Goal: Obtain resource: Obtain resource

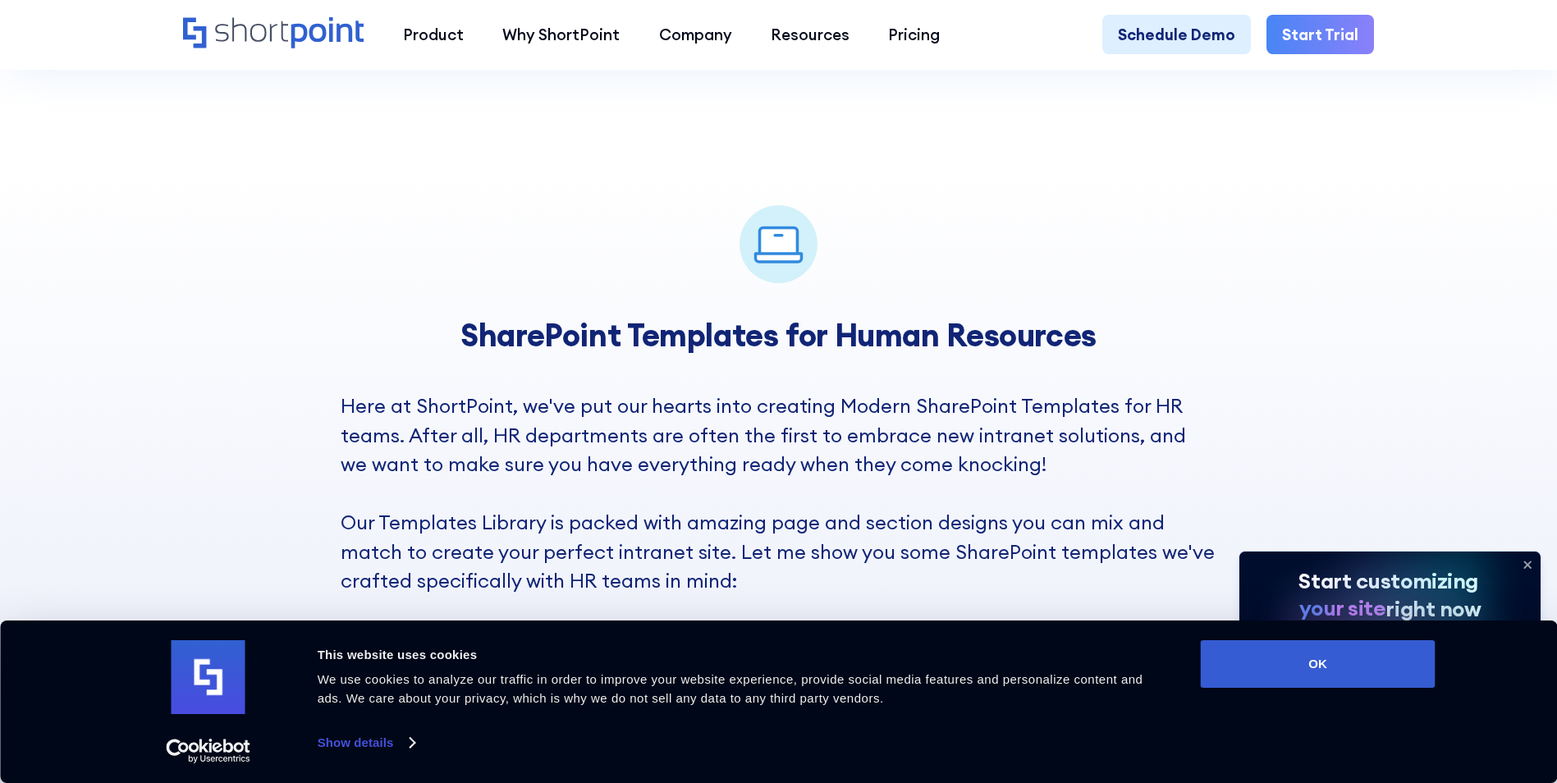
scroll to position [1149, 0]
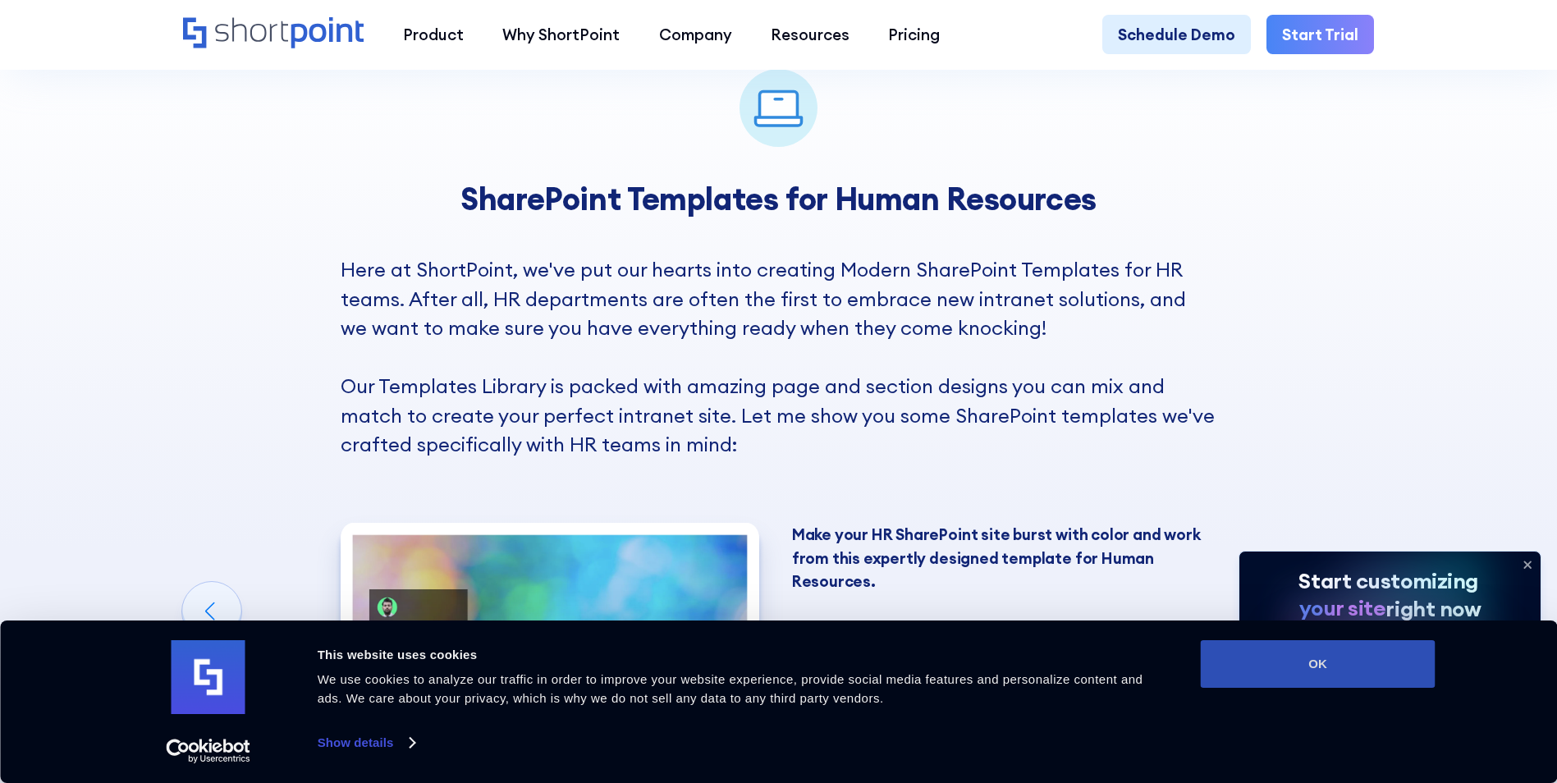
click at [1249, 664] on button "OK" at bounding box center [1318, 664] width 235 height 48
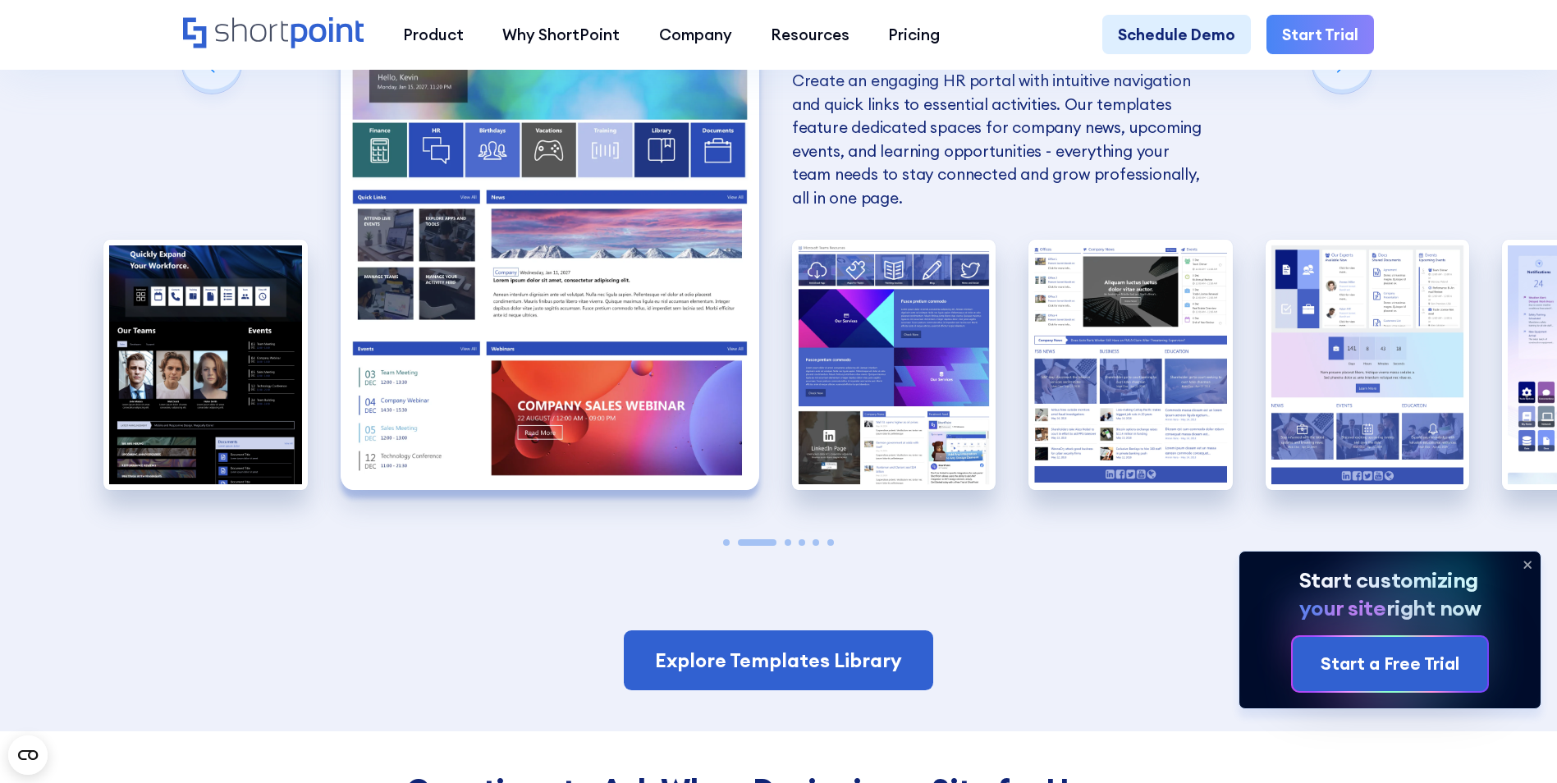
scroll to position [1724, 0]
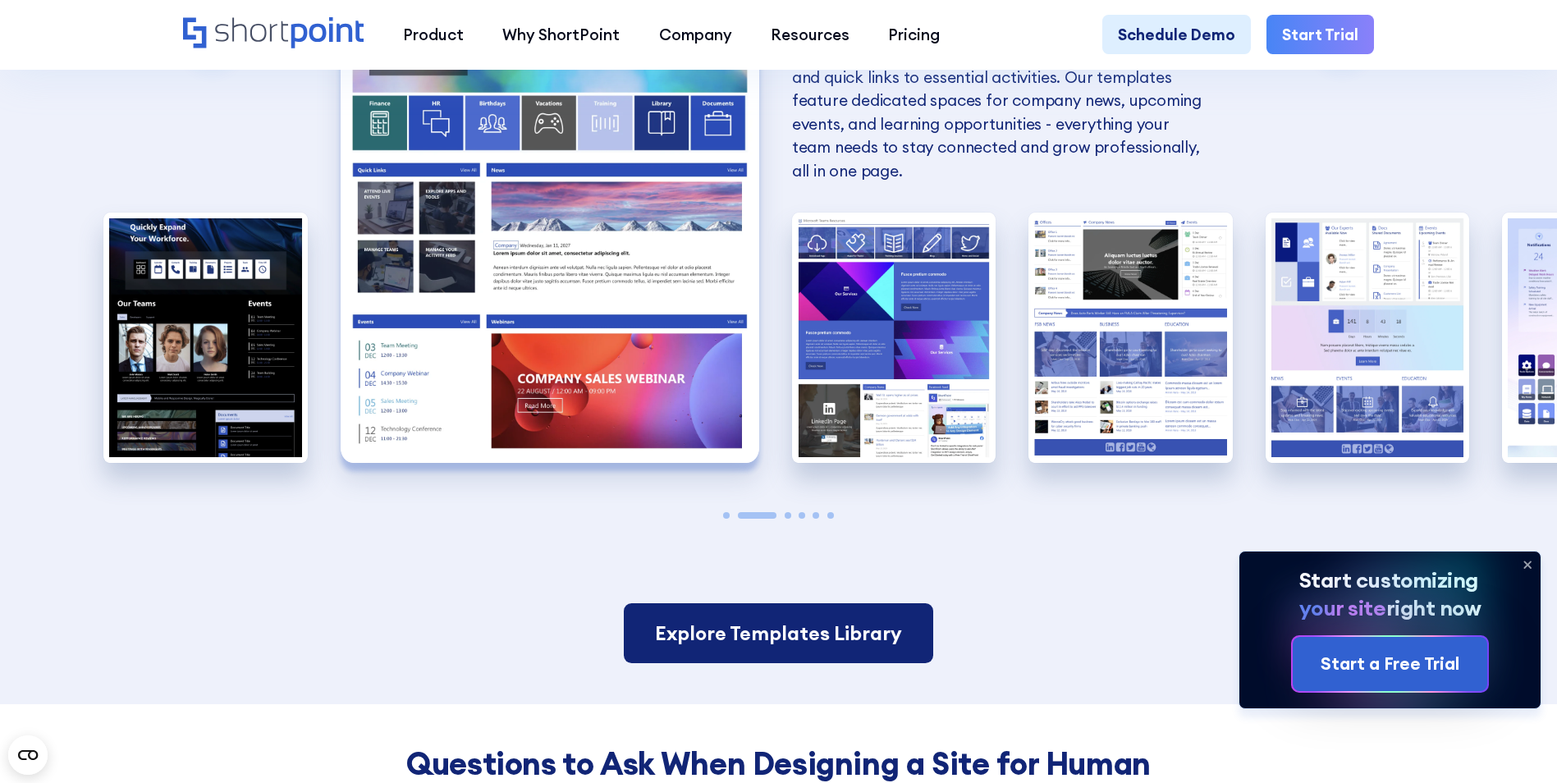
click at [867, 659] on link "Explore Templates Library" at bounding box center [778, 633] width 309 height 61
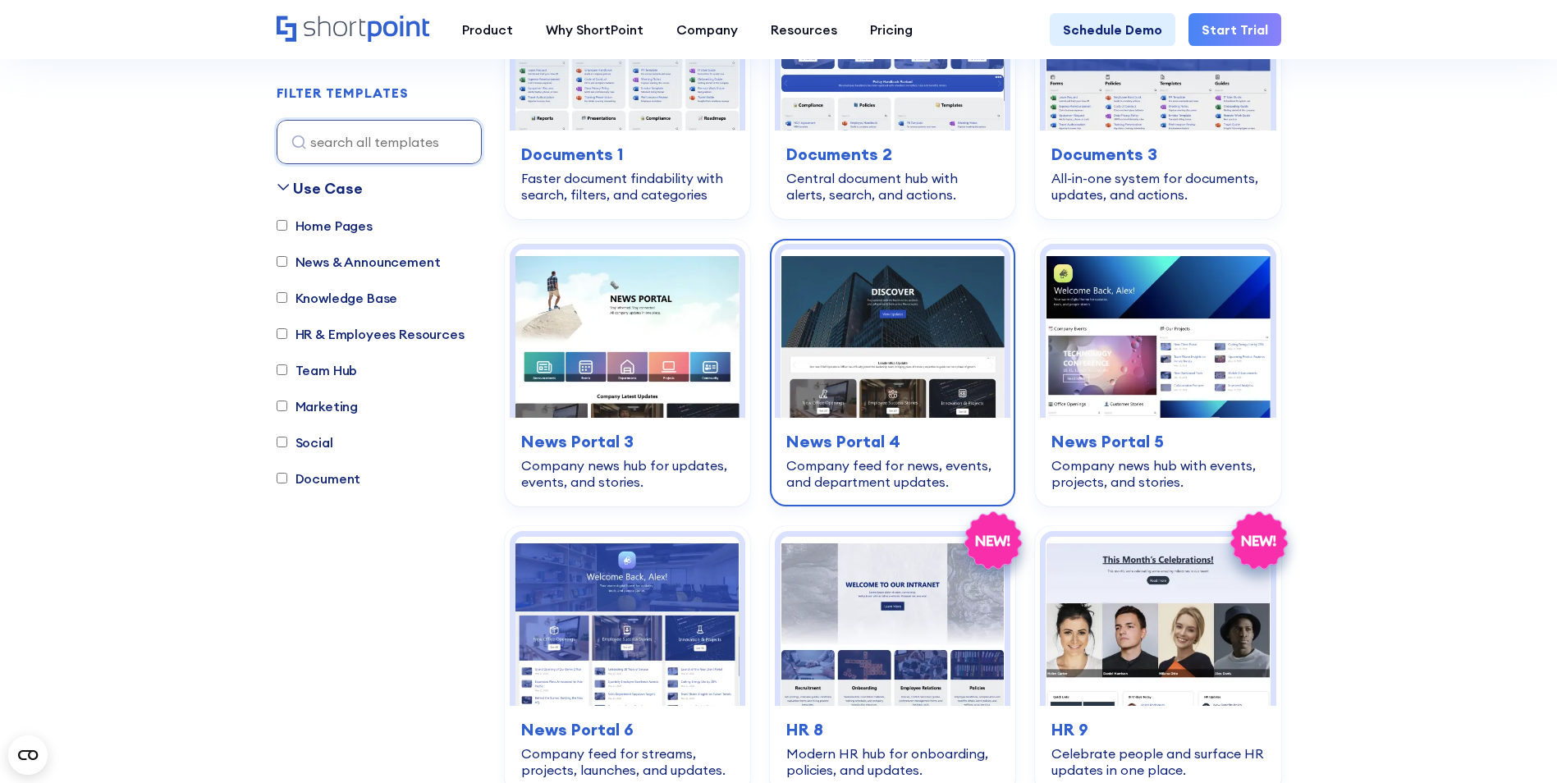
scroll to position [328, 0]
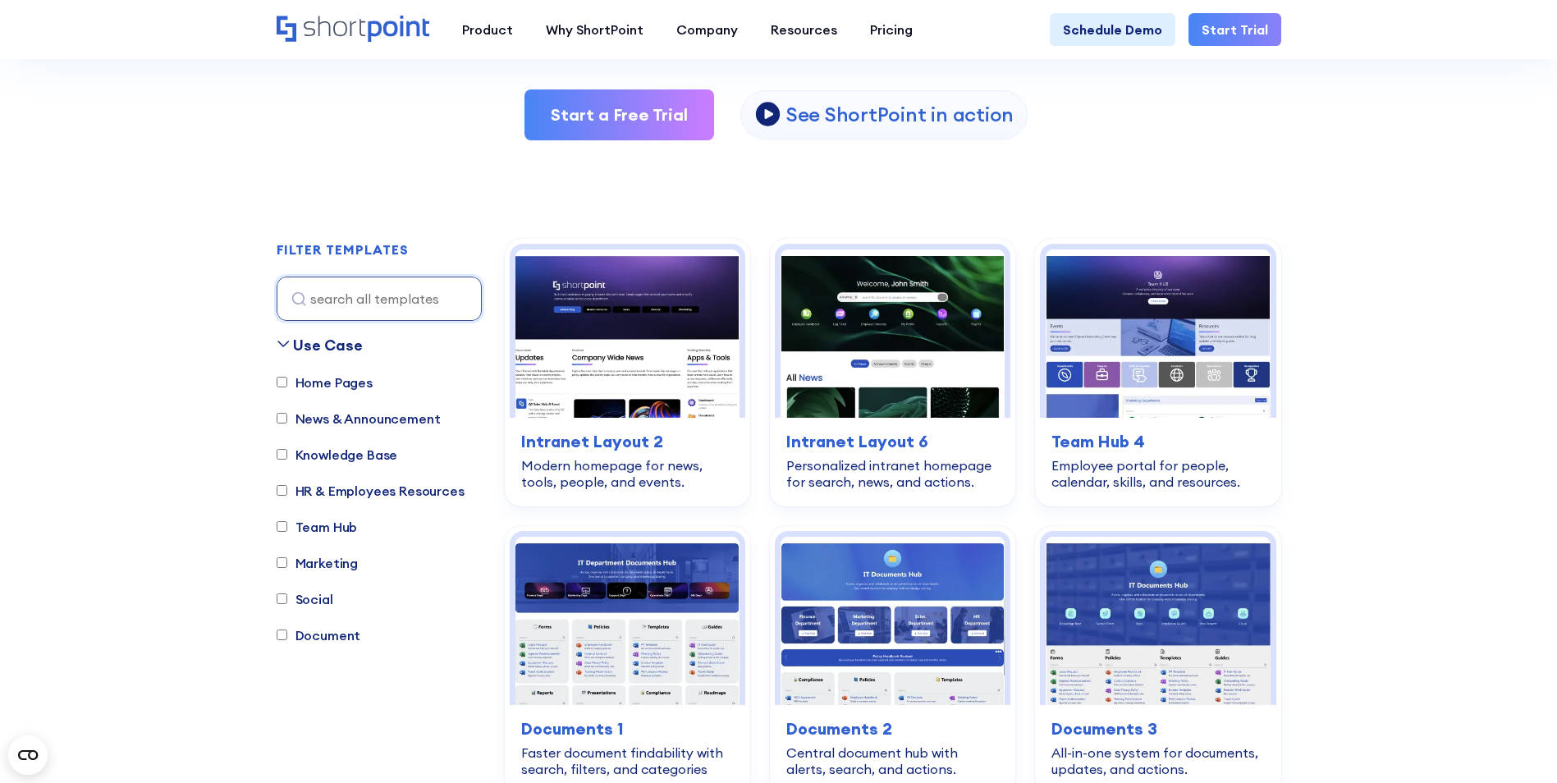
click at [314, 390] on label "Home Pages" at bounding box center [325, 383] width 96 height 20
click at [287, 387] on input "Home Pages" at bounding box center [282, 382] width 11 height 11
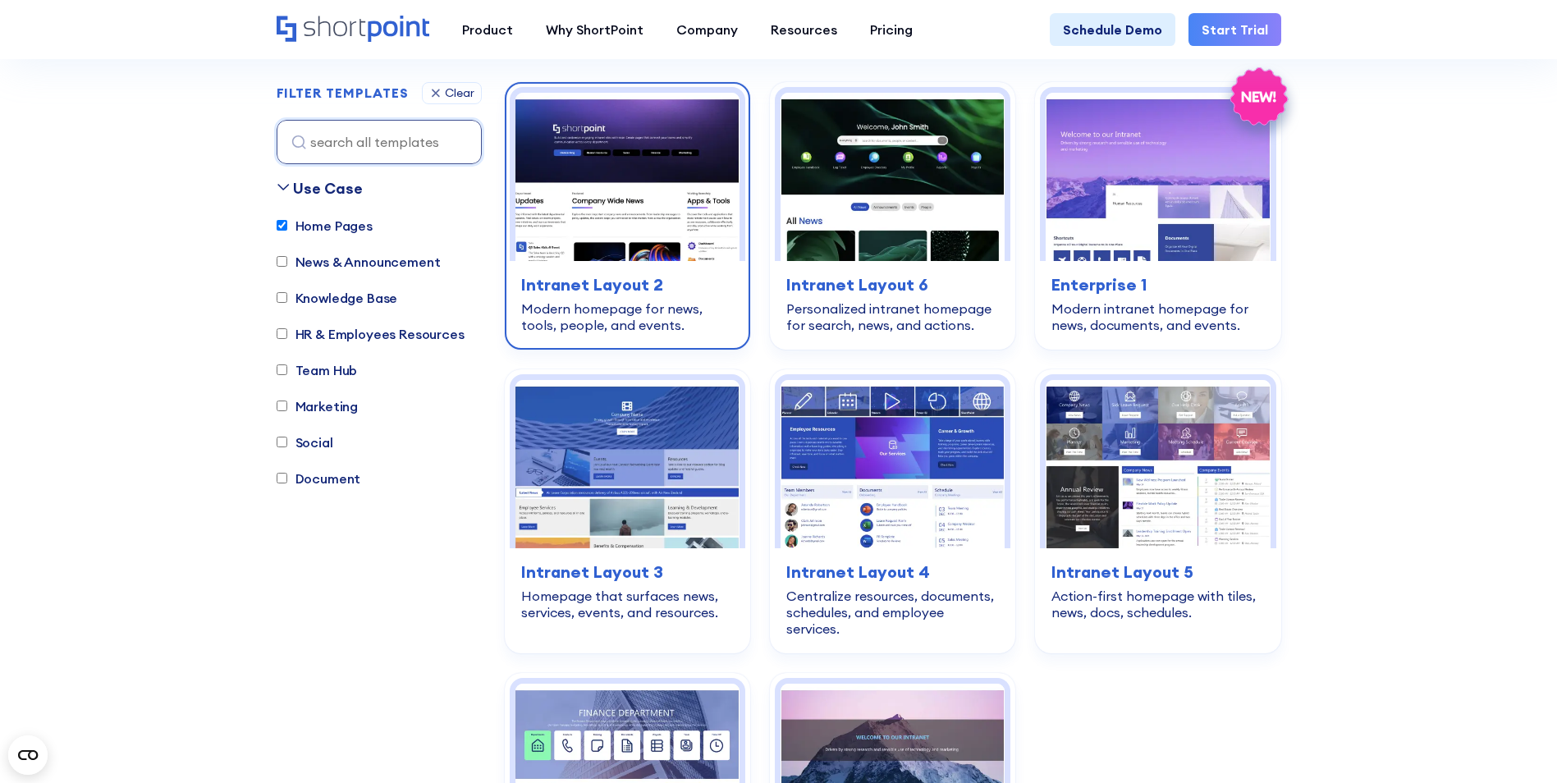
scroll to position [239, 0]
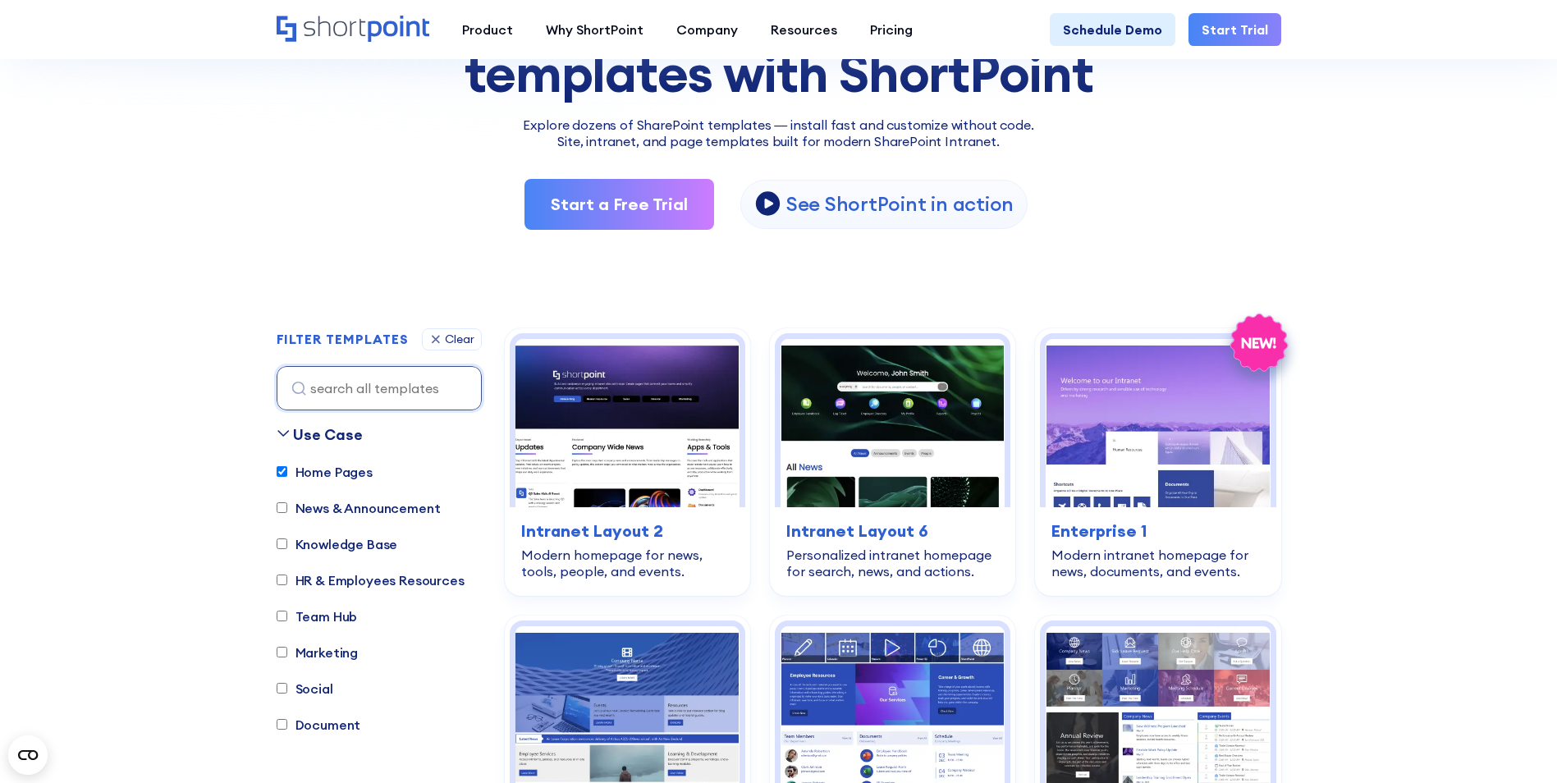
click at [325, 478] on label "Home Pages" at bounding box center [325, 472] width 96 height 20
click at [287, 477] on input "Home Pages" at bounding box center [282, 471] width 11 height 11
checkbox input "false"
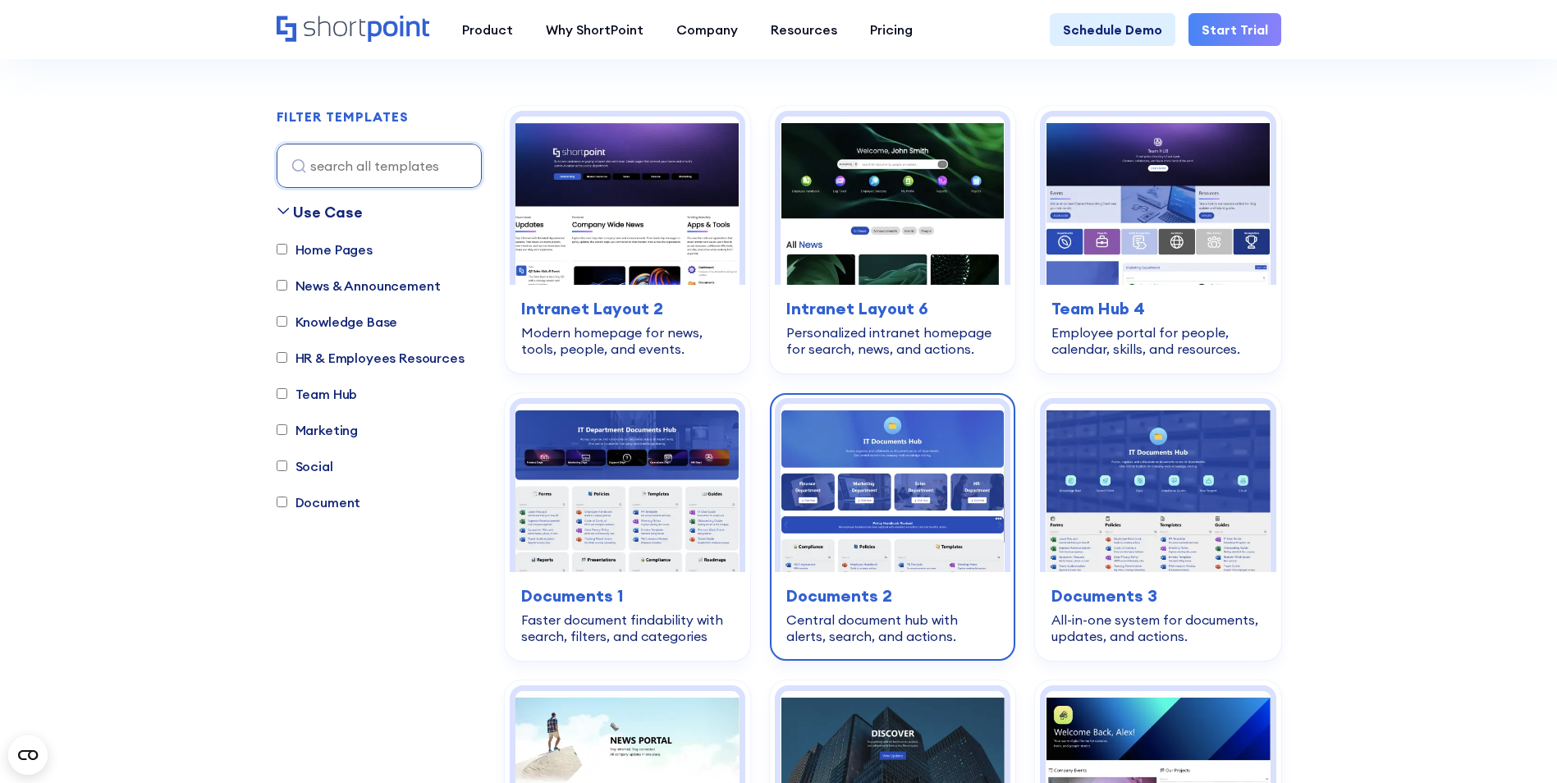
scroll to position [485, 0]
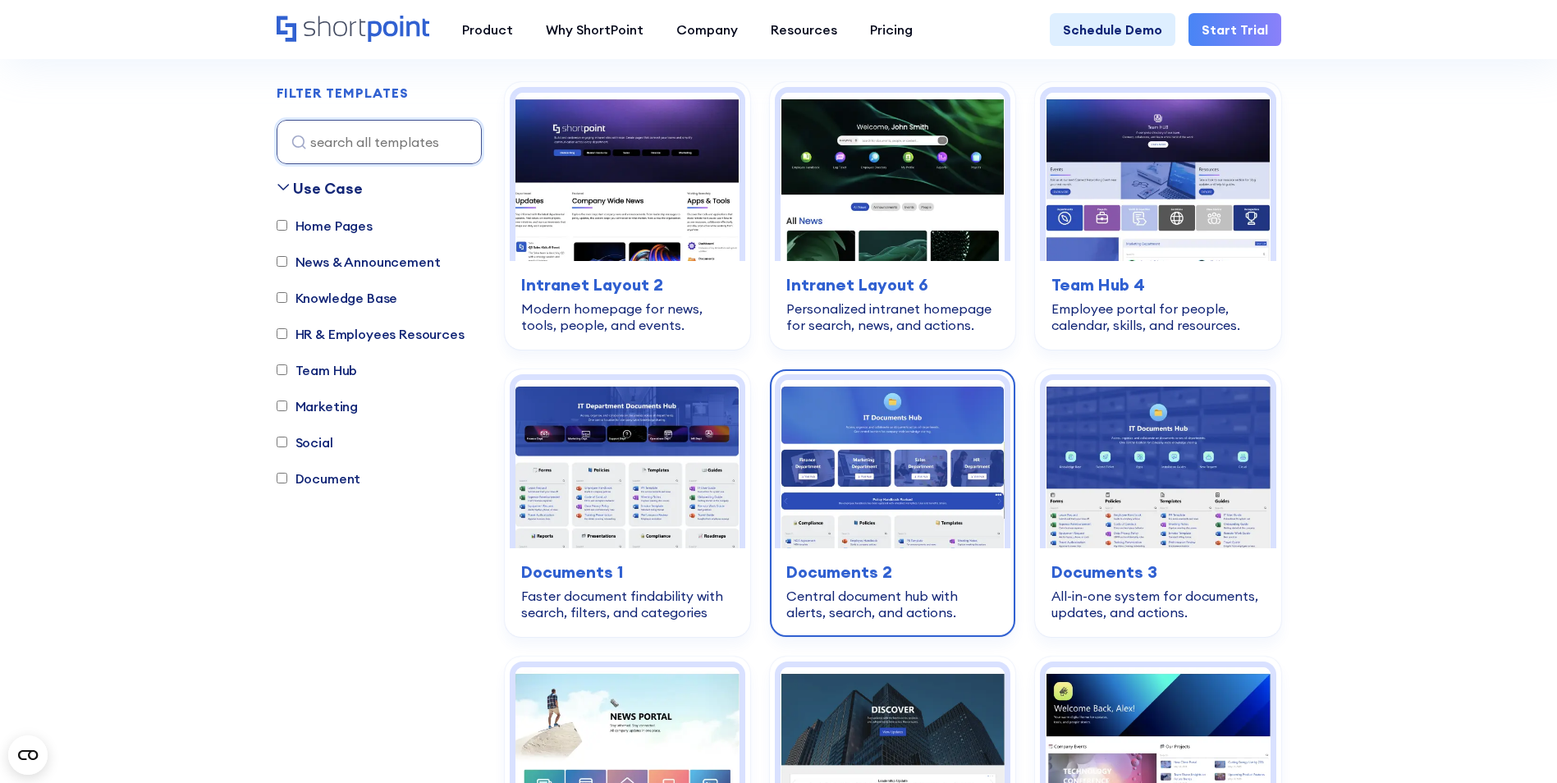
click at [826, 533] on img at bounding box center [893, 464] width 224 height 168
